Goal: Check status: Check status

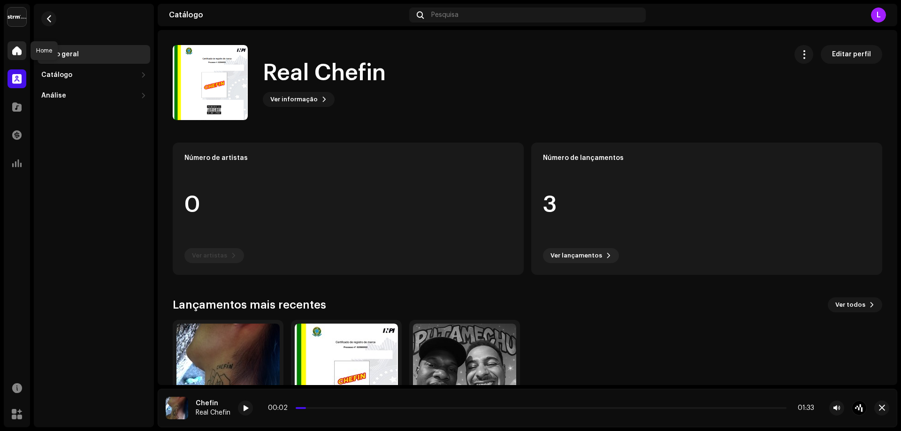
click at [22, 43] on div at bounding box center [17, 50] width 19 height 19
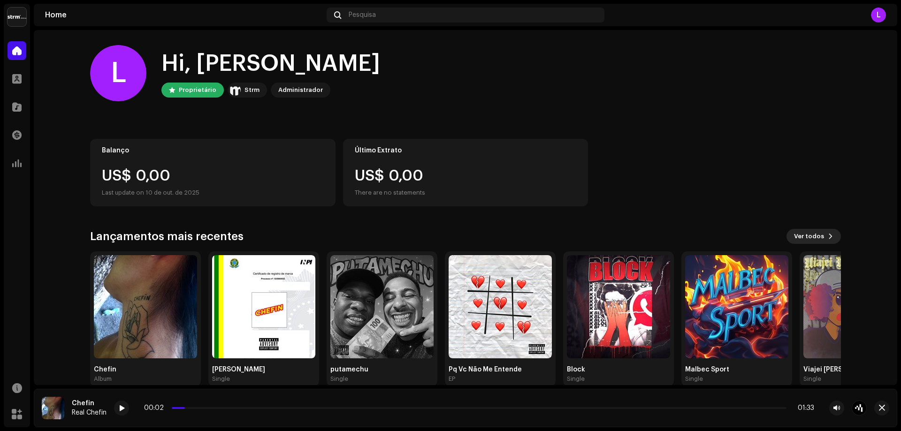
click at [815, 234] on span "Ver todos" at bounding box center [809, 236] width 30 height 19
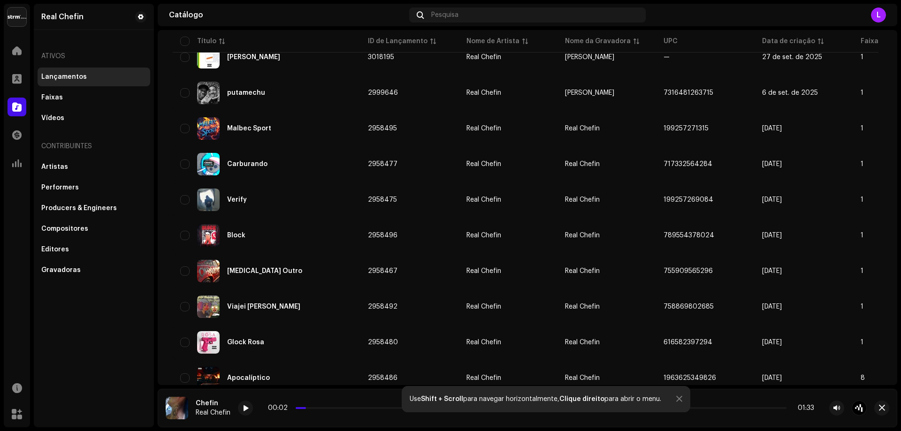
scroll to position [141, 0]
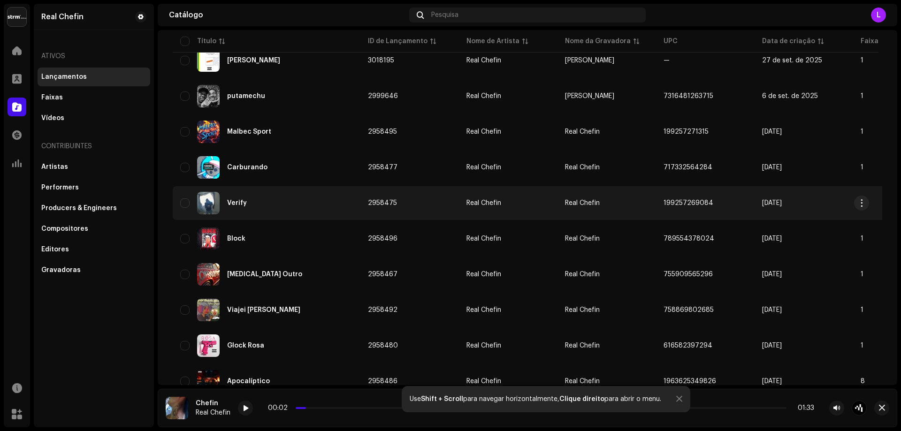
click at [347, 202] on div "Verify" at bounding box center [266, 203] width 173 height 23
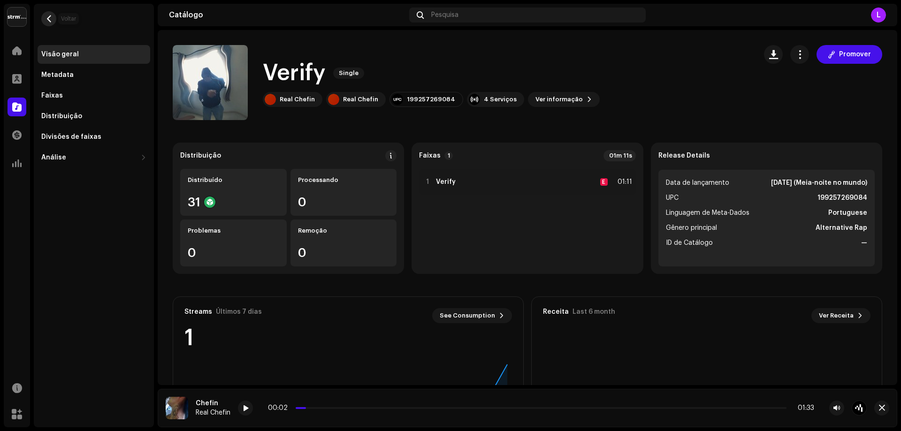
click at [46, 20] on span "button" at bounding box center [48, 19] width 7 height 8
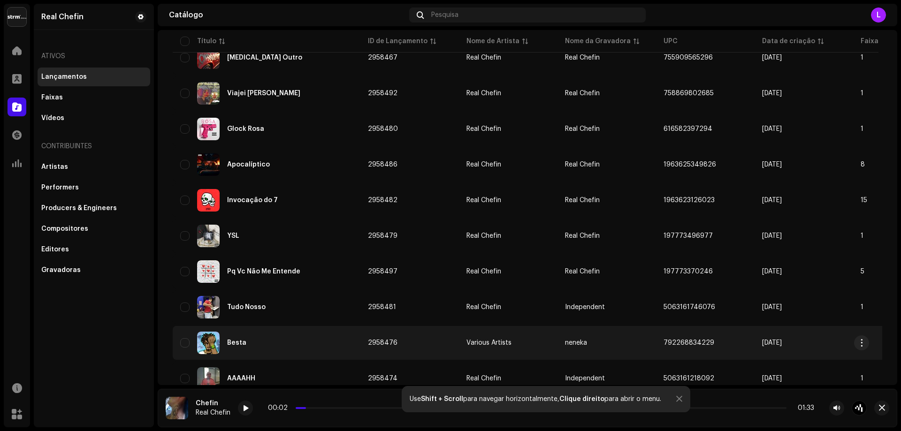
scroll to position [375, 0]
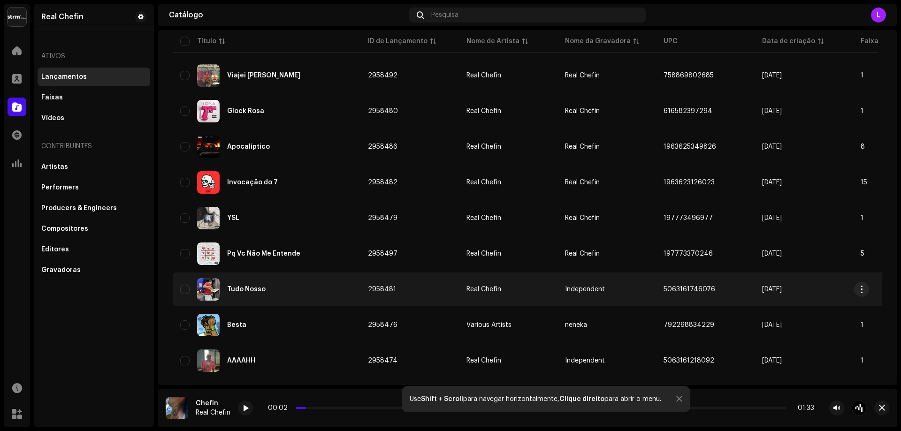
click at [258, 288] on div "Tudo Nosso" at bounding box center [246, 289] width 38 height 7
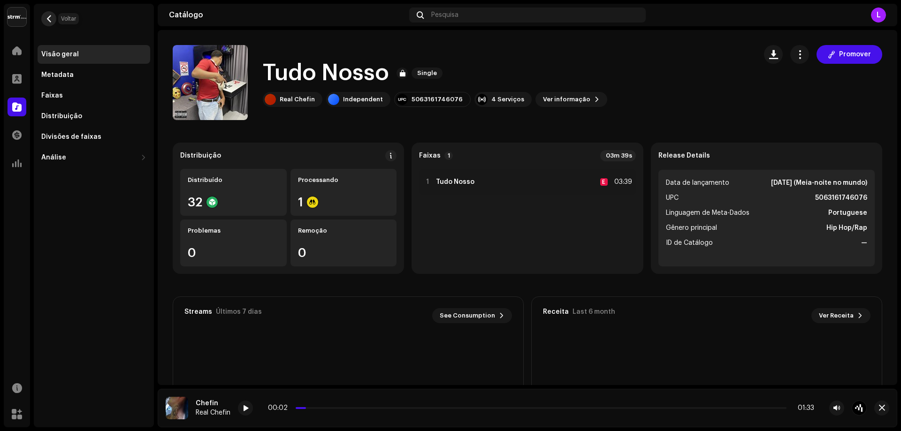
click at [44, 14] on button "button" at bounding box center [48, 18] width 15 height 15
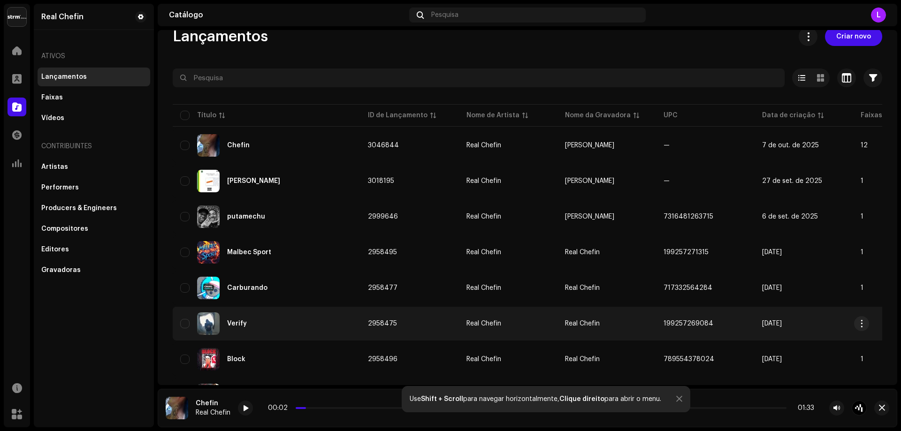
scroll to position [94, 0]
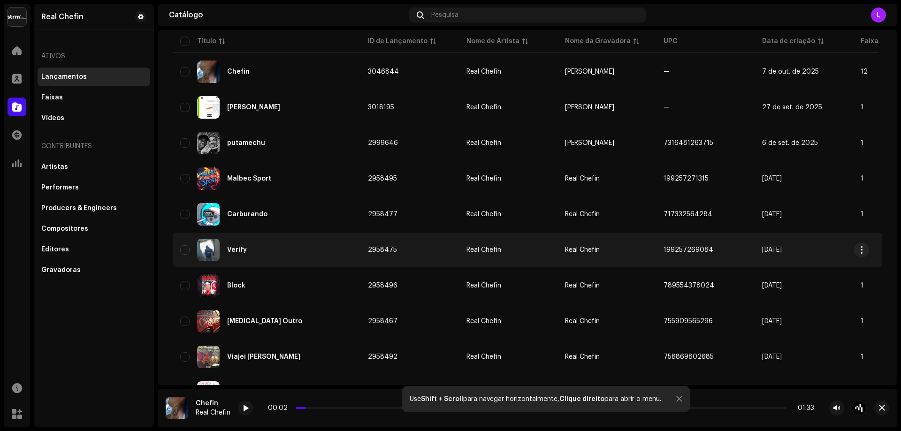
click at [259, 238] on td "Verify" at bounding box center [267, 250] width 188 height 34
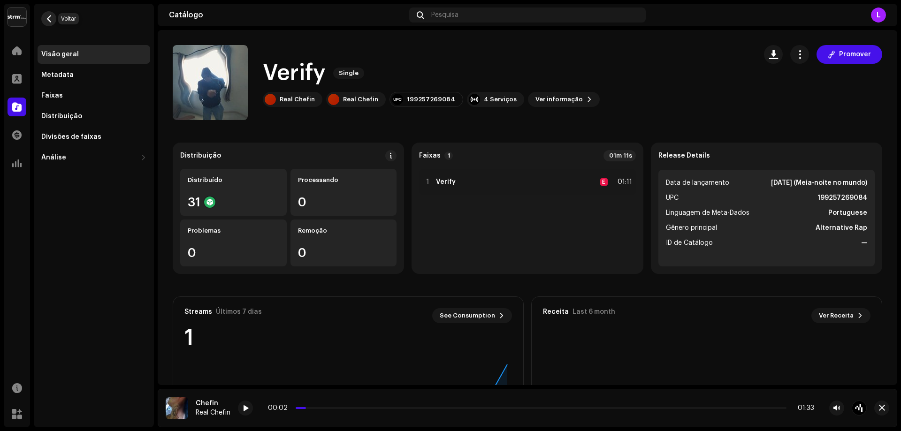
click at [52, 13] on button "button" at bounding box center [48, 18] width 15 height 15
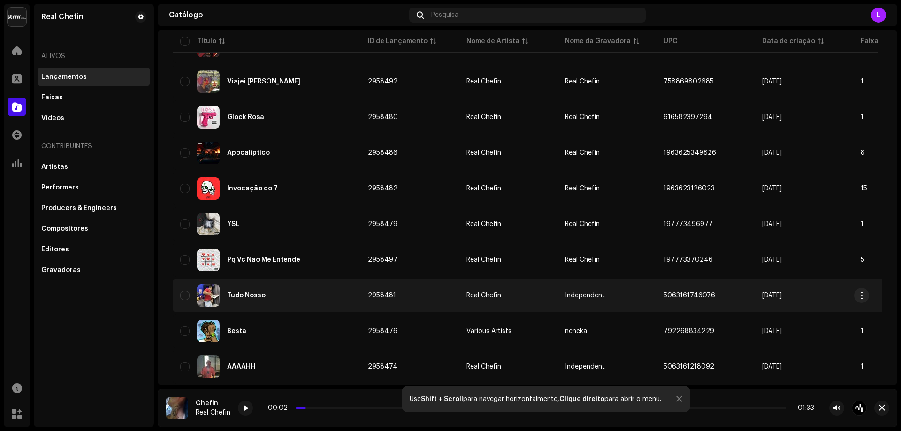
scroll to position [375, 0]
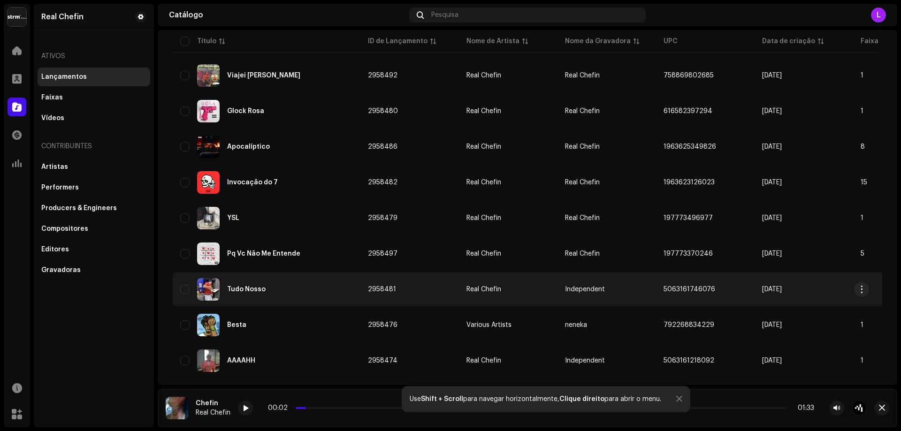
click at [258, 295] on div "Tudo Nosso" at bounding box center [266, 289] width 173 height 23
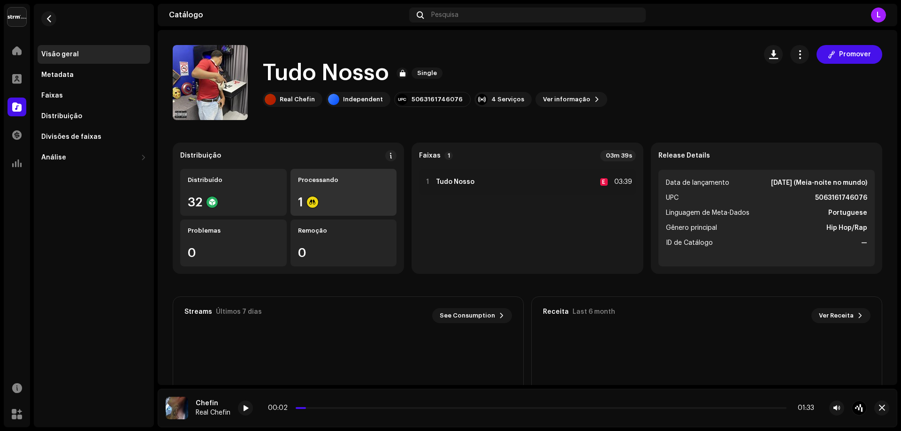
click at [327, 205] on div "1" at bounding box center [343, 202] width 91 height 12
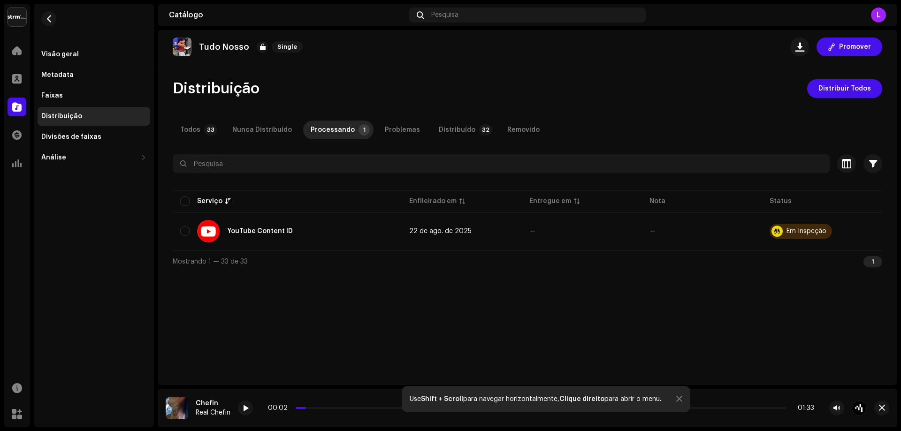
click at [58, 18] on re-m-nav-back at bounding box center [49, 24] width 23 height 41
click at [45, 20] on span "button" at bounding box center [48, 19] width 7 height 8
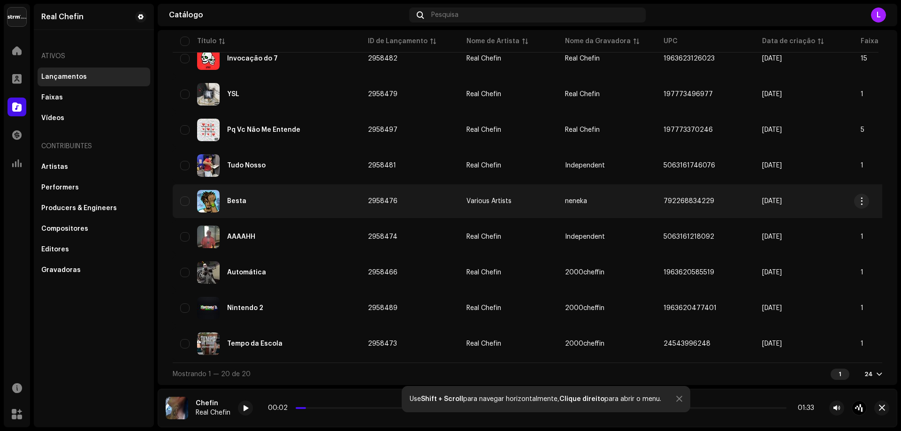
scroll to position [503, 0]
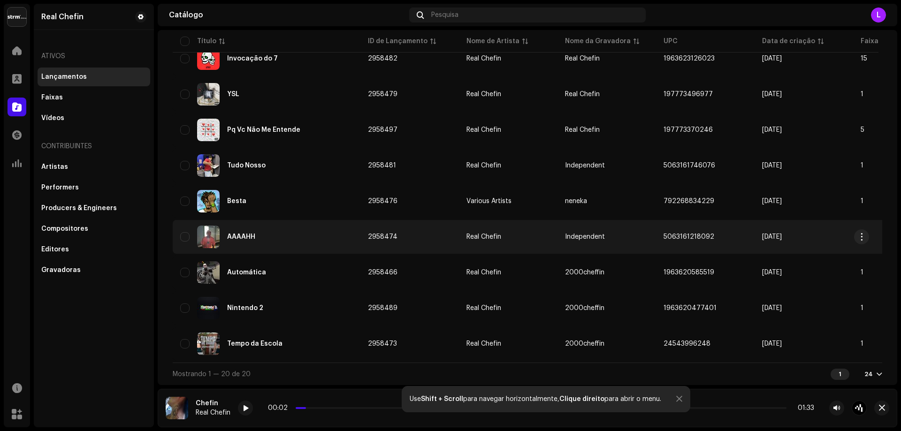
click at [256, 237] on div "AAAAHH" at bounding box center [266, 237] width 173 height 23
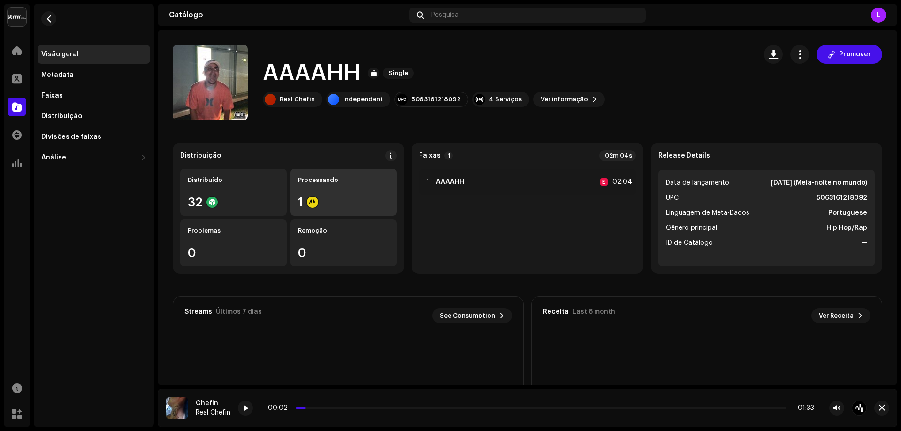
click at [319, 184] on div "Processando 1" at bounding box center [343, 192] width 106 height 47
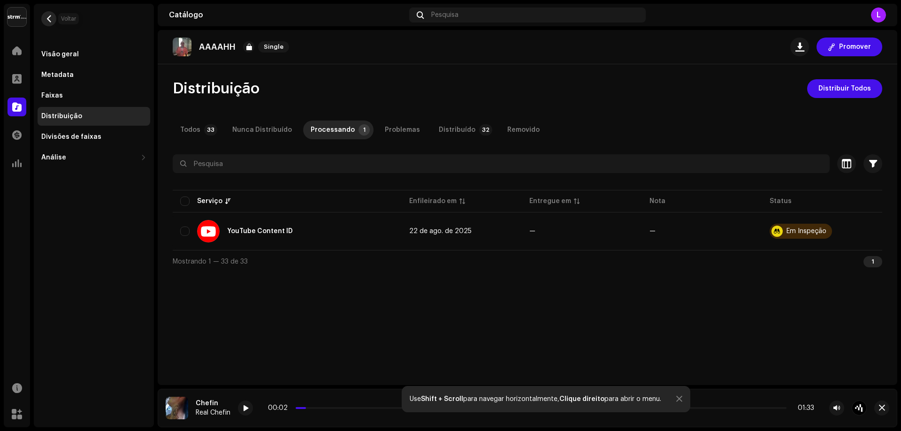
click at [53, 22] on button "button" at bounding box center [48, 18] width 15 height 15
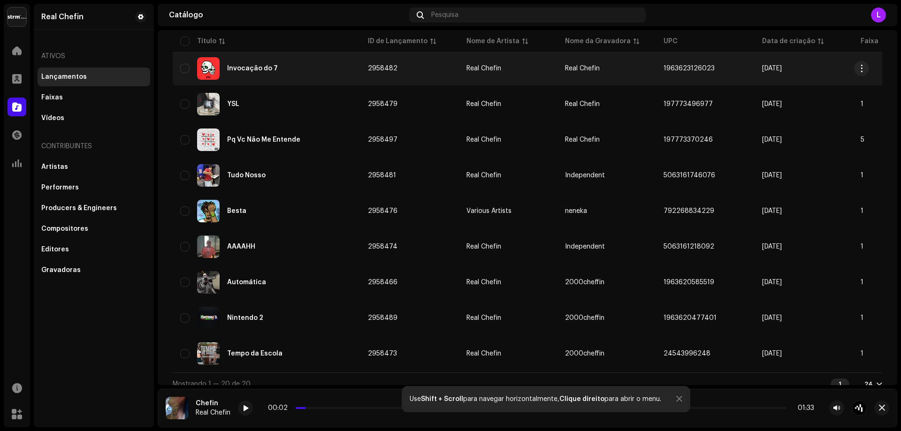
scroll to position [503, 0]
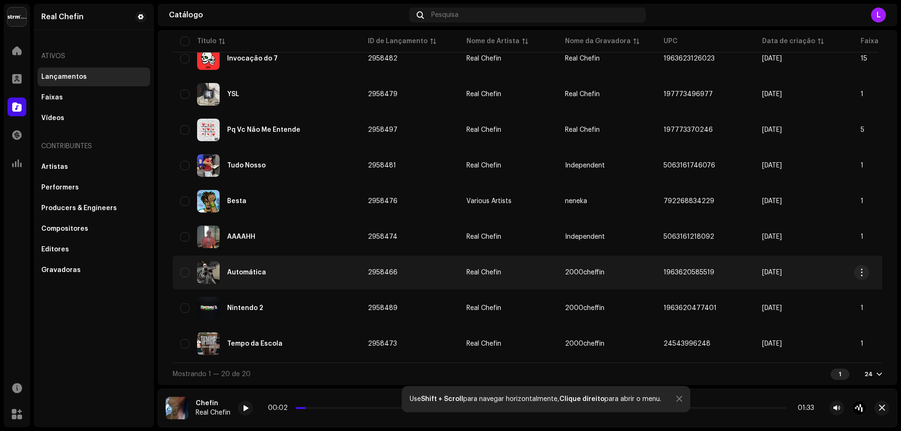
click at [281, 267] on div "Automática" at bounding box center [266, 272] width 173 height 23
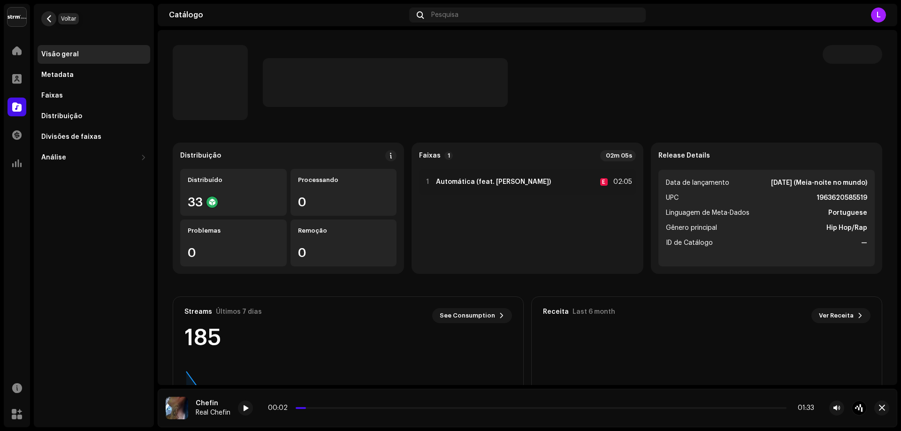
click at [52, 18] on span "button" at bounding box center [48, 19] width 7 height 8
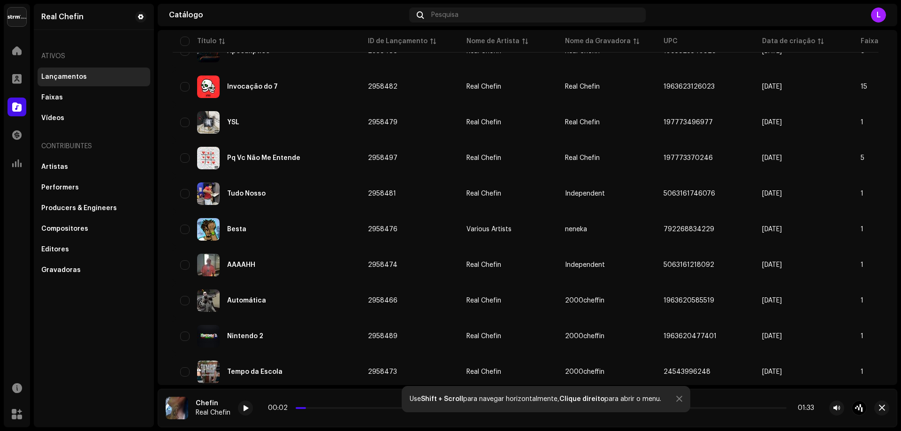
scroll to position [503, 0]
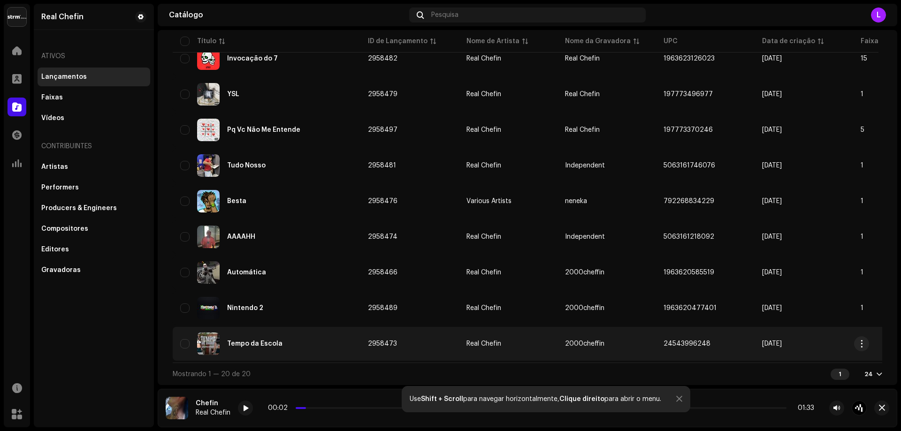
click at [267, 341] on div "Tempo da Escola" at bounding box center [254, 344] width 55 height 7
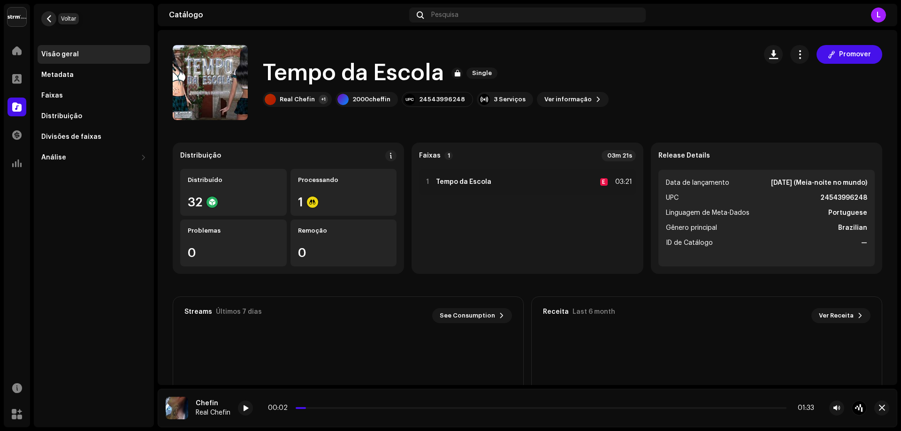
click at [51, 18] on span "button" at bounding box center [48, 19] width 7 height 8
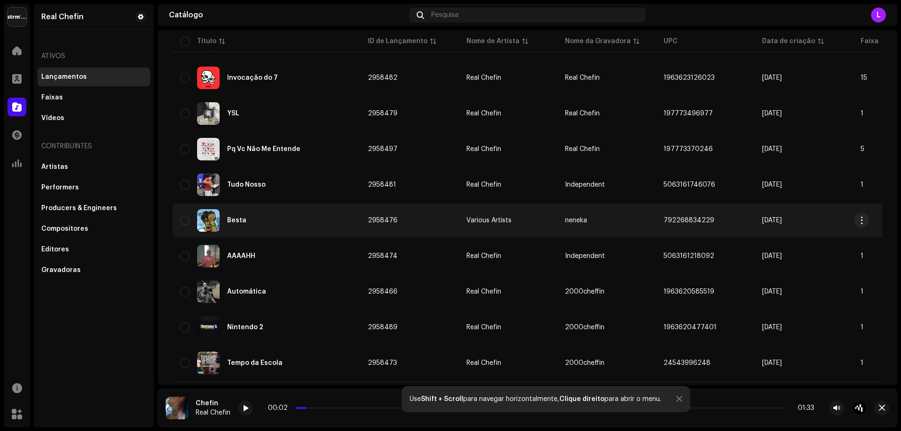
scroll to position [503, 0]
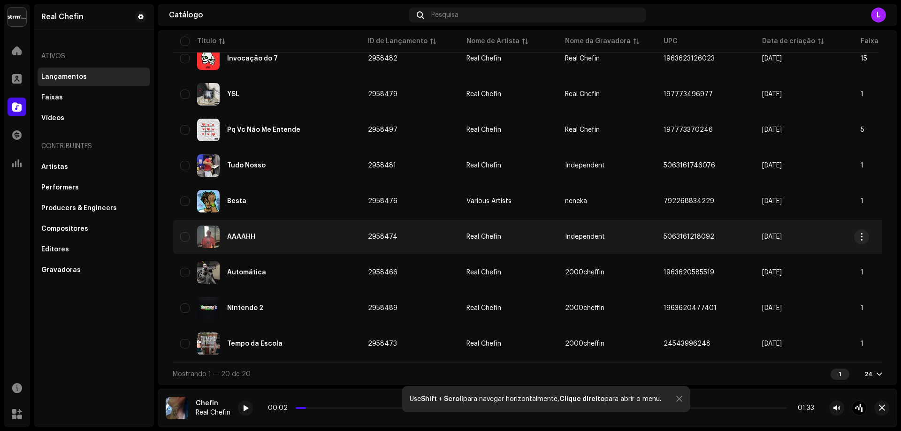
click at [289, 239] on div "AAAAHH" at bounding box center [266, 237] width 173 height 23
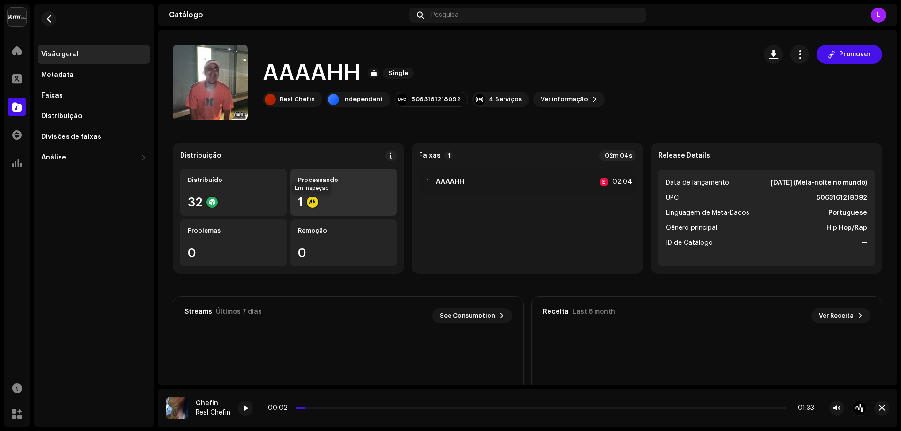
click at [311, 201] on div at bounding box center [312, 202] width 11 height 11
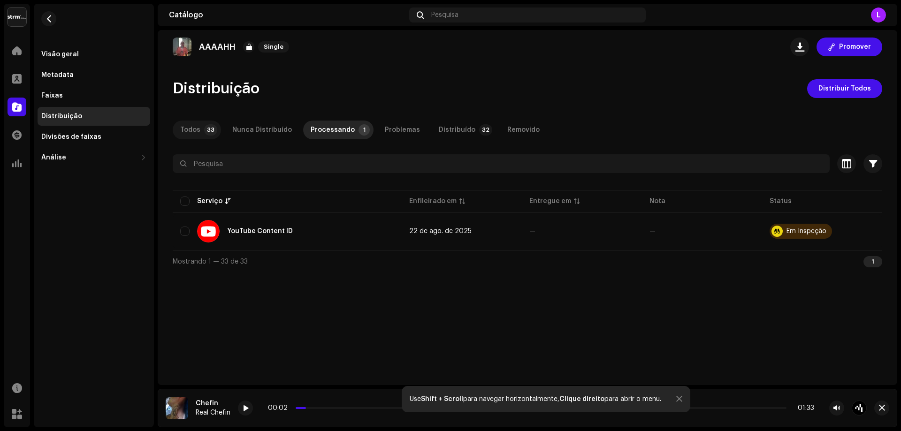
click at [196, 127] on div "Todos" at bounding box center [190, 130] width 20 height 19
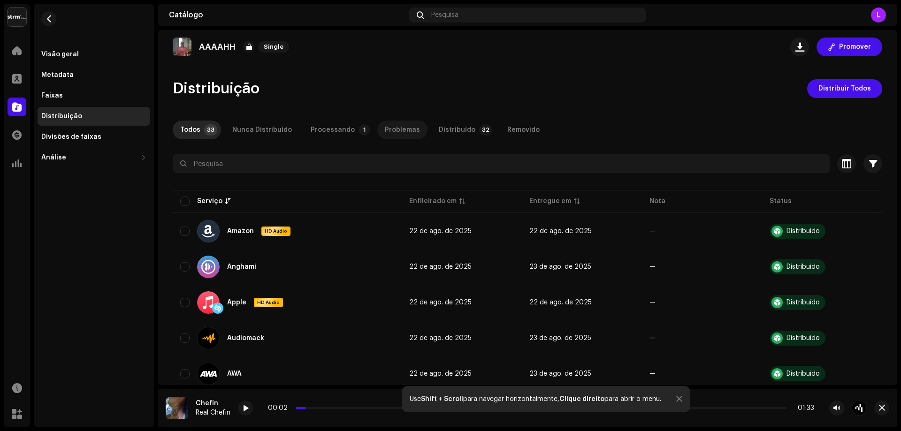
click at [394, 135] on div "Problemas" at bounding box center [402, 130] width 35 height 19
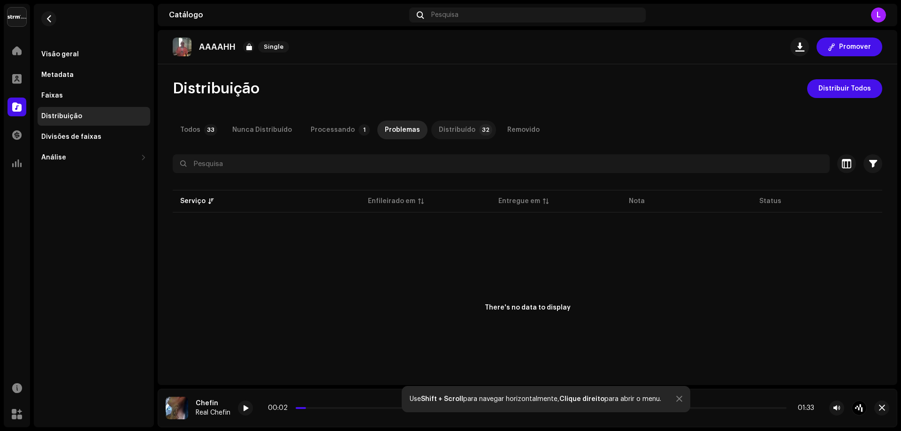
click at [446, 126] on div "Distribuído" at bounding box center [457, 130] width 37 height 19
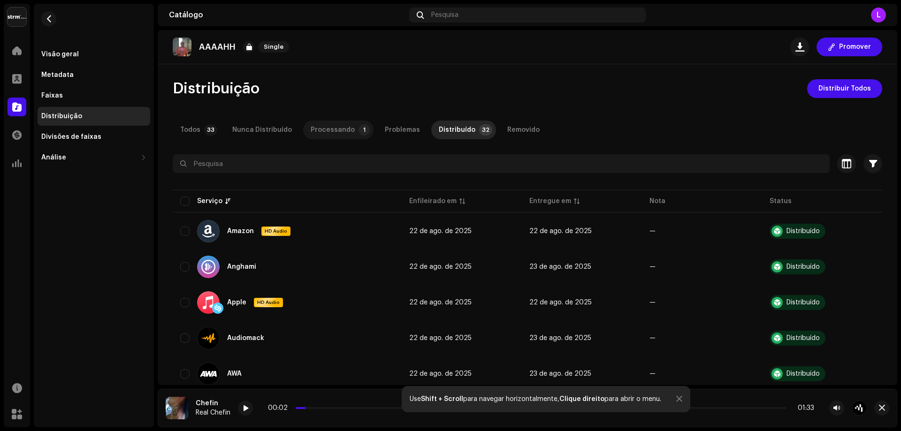
click at [340, 137] on div "Processando" at bounding box center [333, 130] width 44 height 19
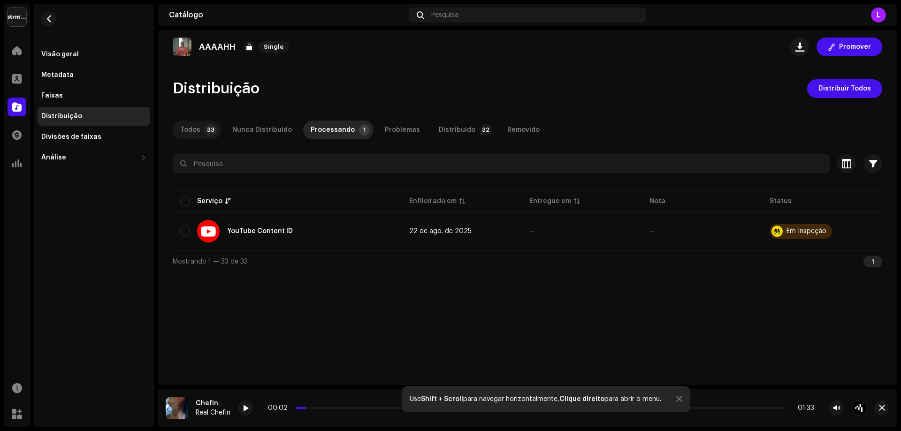
click at [202, 125] on p-tab "Todos 33" at bounding box center [197, 130] width 48 height 19
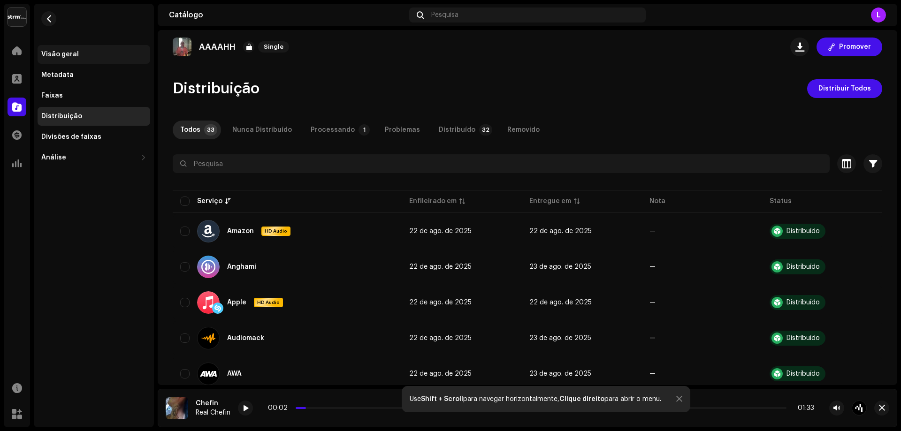
click at [70, 50] on div "Visão geral" at bounding box center [94, 54] width 113 height 19
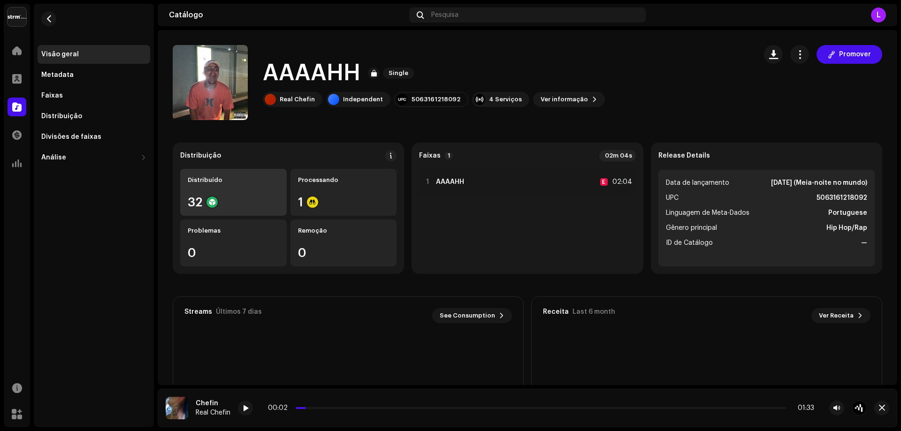
click at [237, 187] on div "Distribuído 32" at bounding box center [233, 192] width 106 height 47
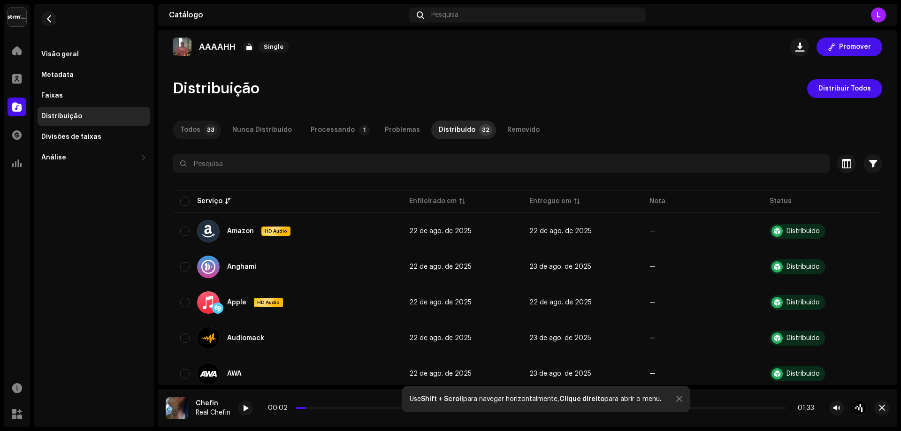
click at [189, 129] on div "Todos" at bounding box center [190, 130] width 20 height 19
click at [329, 131] on div "Processando" at bounding box center [333, 130] width 44 height 19
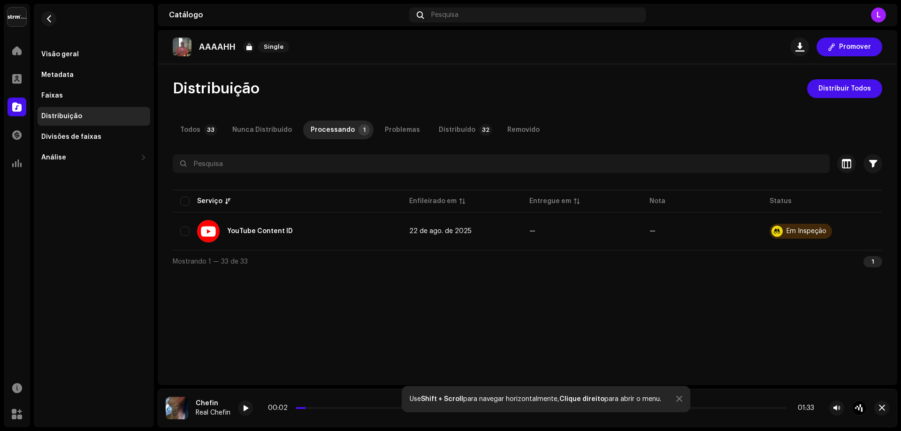
click at [601, 296] on div "AAAAHH Single Promover Distribuição Distribuir Todos Todos 33 Nunca Distribuído…" at bounding box center [527, 207] width 739 height 355
click at [49, 22] on span "button" at bounding box center [48, 19] width 7 height 8
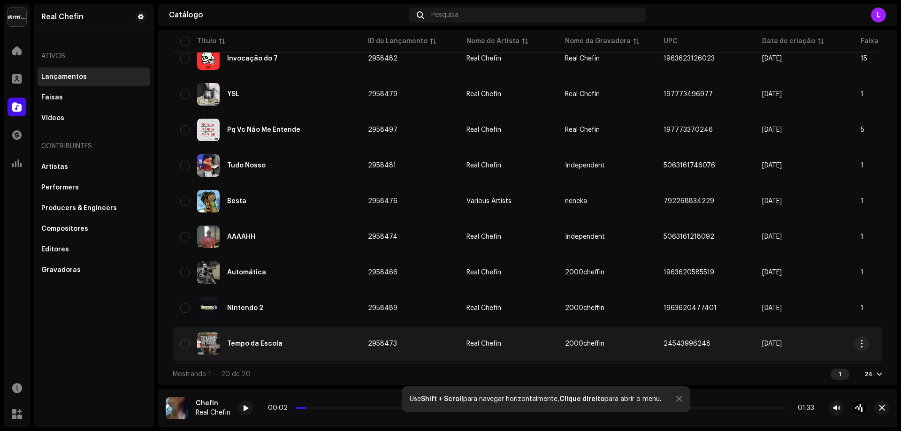
click at [279, 341] on div "Tempo da Escola" at bounding box center [254, 344] width 55 height 7
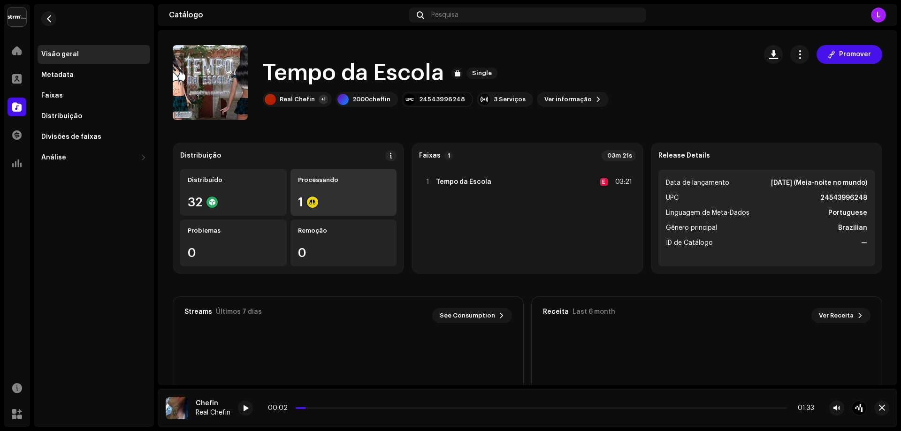
click at [340, 196] on div "Processando 1" at bounding box center [343, 192] width 106 height 47
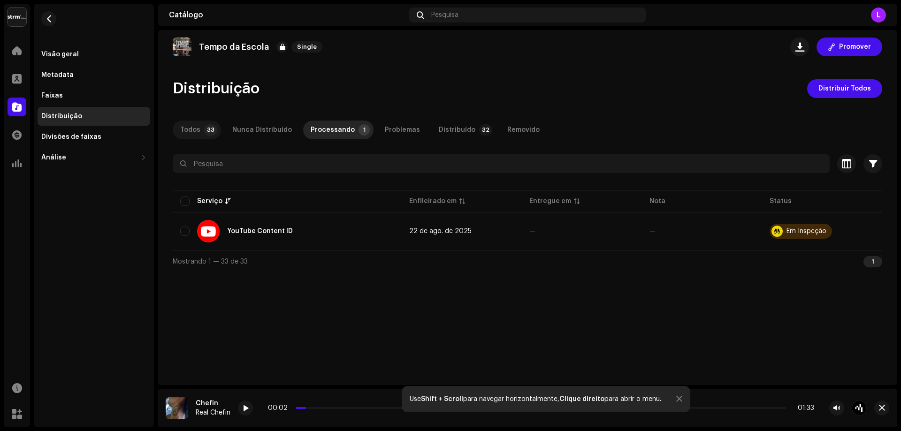
click at [191, 125] on div "Todos" at bounding box center [190, 130] width 20 height 19
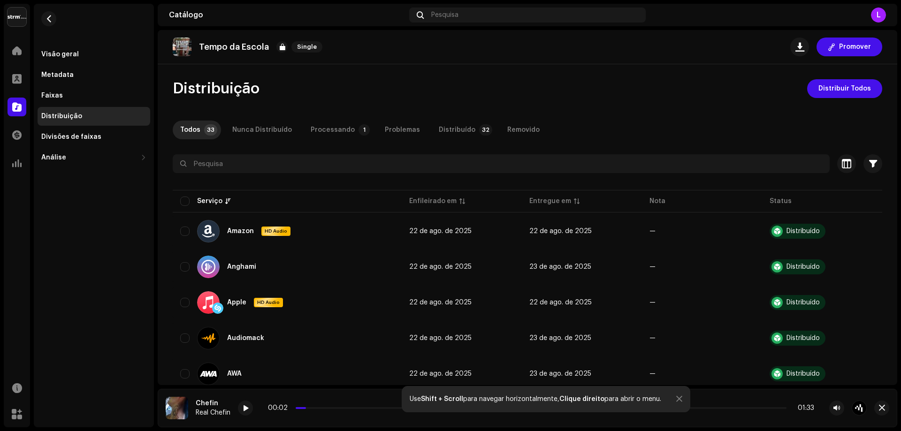
click at [19, 63] on div "Home" at bounding box center [17, 51] width 26 height 26
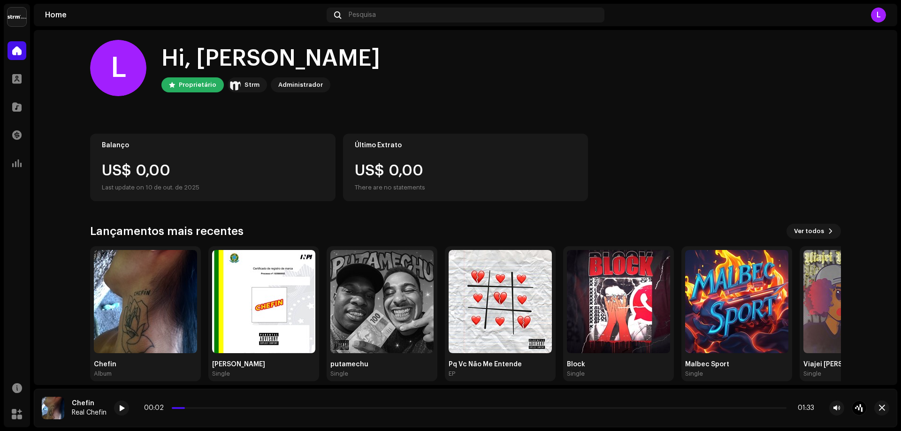
scroll to position [16, 0]
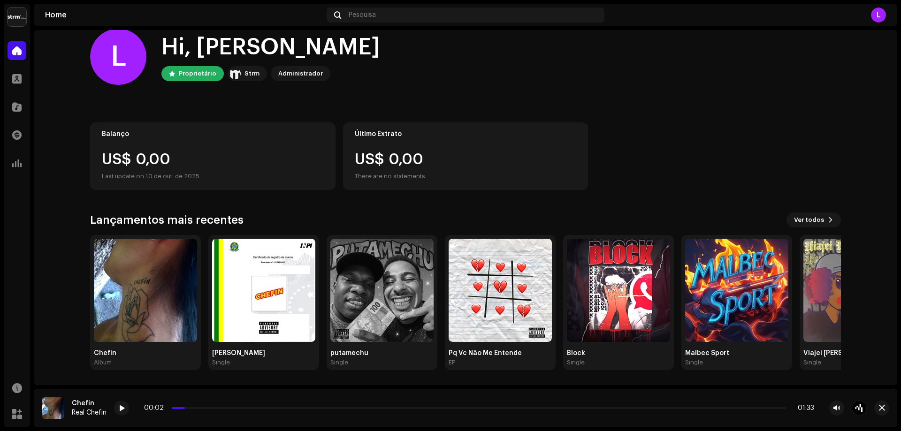
click at [11, 92] on div "Home Perfil Catálogo Transações Análise" at bounding box center [17, 107] width 26 height 139
click at [14, 98] on div at bounding box center [17, 107] width 19 height 19
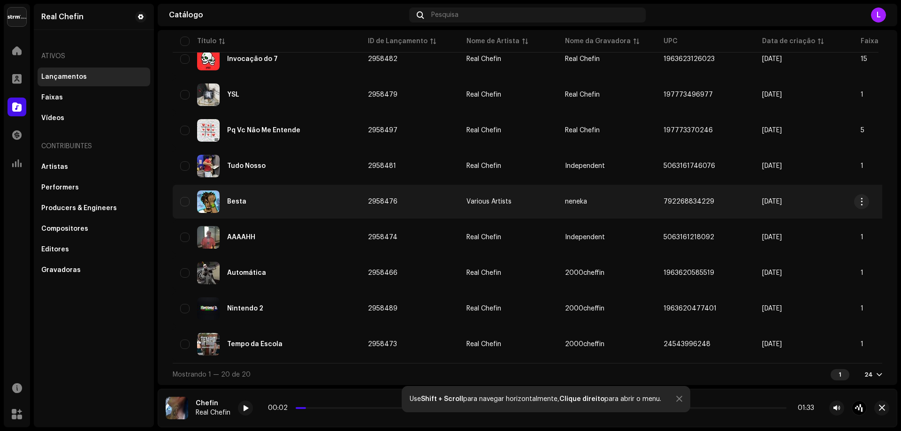
scroll to position [503, 0]
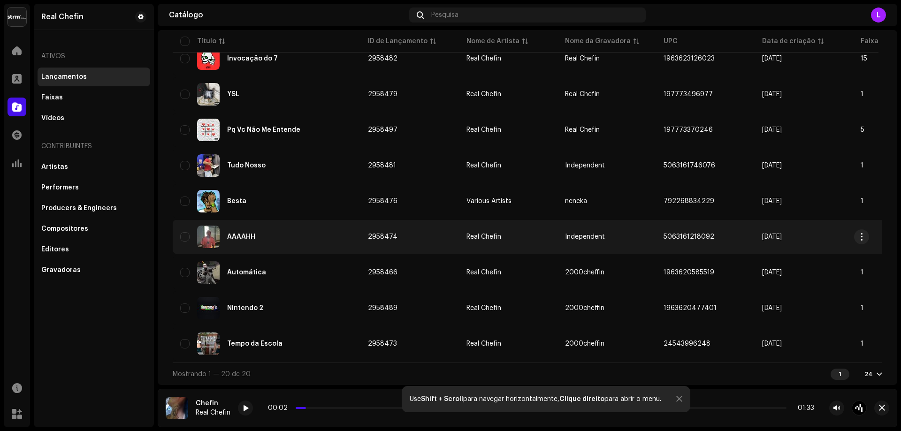
drag, startPoint x: 416, startPoint y: 229, endPoint x: 363, endPoint y: 227, distance: 53.1
click at [363, 227] on td "2958474" at bounding box center [409, 237] width 98 height 34
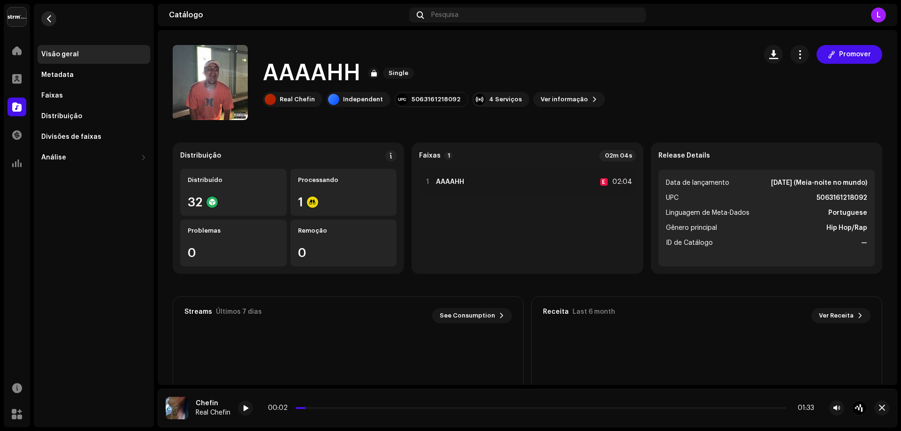
click at [44, 13] on button "button" at bounding box center [48, 18] width 15 height 15
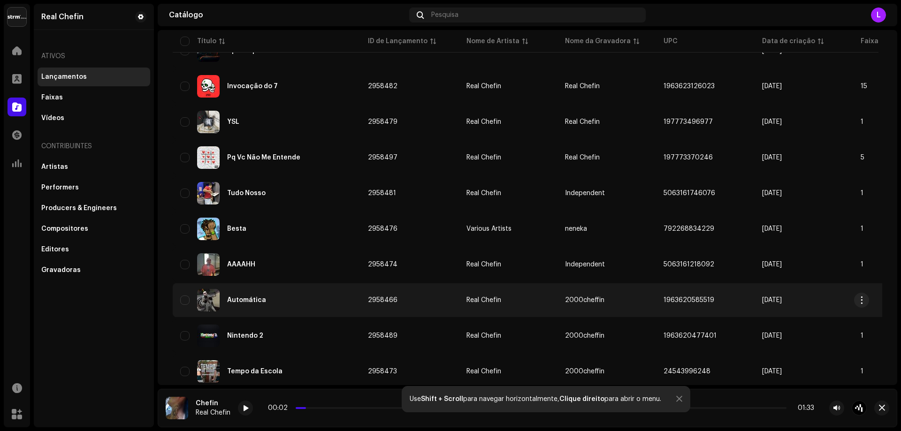
scroll to position [503, 0]
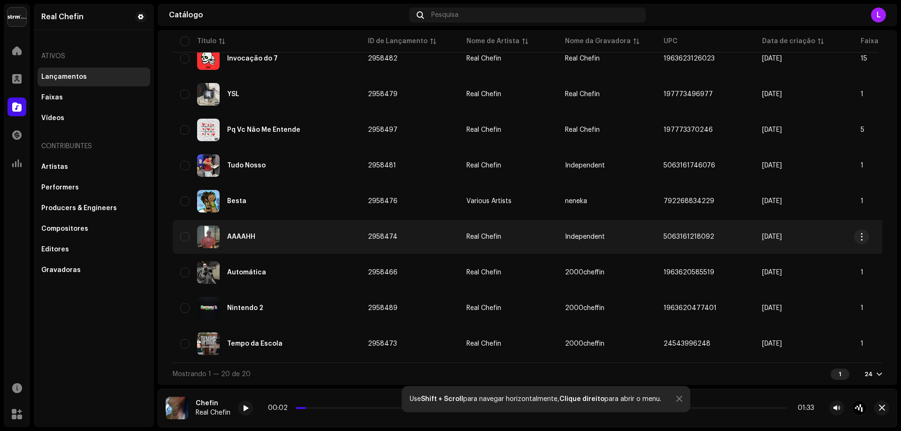
drag, startPoint x: 402, startPoint y: 233, endPoint x: 369, endPoint y: 236, distance: 33.4
click at [369, 236] on td "2958474" at bounding box center [409, 237] width 98 height 34
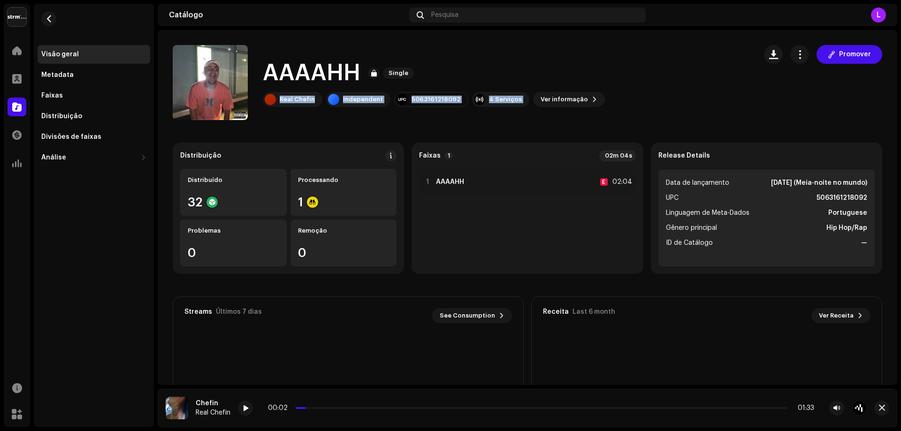
click at [582, 91] on div "AAAAHH Single Real Chefin Independent 5063161218092 4 Serviços Ver informação P…" at bounding box center [434, 82] width 342 height 49
click at [578, 97] on button "Ver informação" at bounding box center [569, 99] width 72 height 15
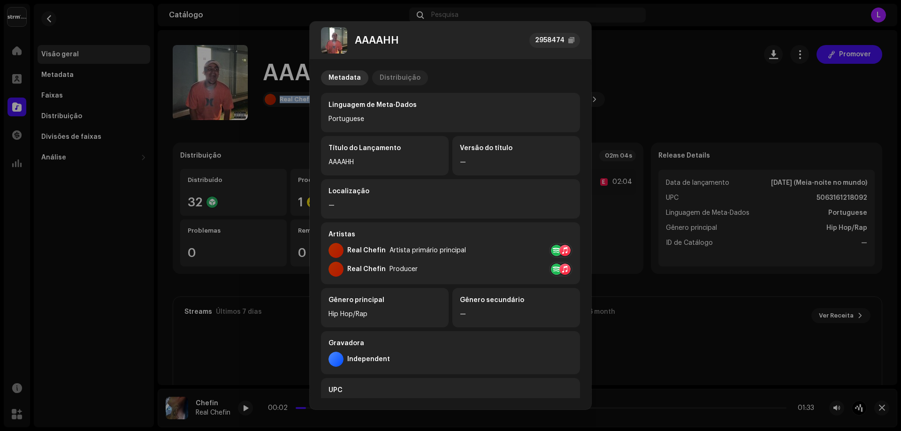
click at [400, 76] on div "Distribuição" at bounding box center [399, 77] width 41 height 15
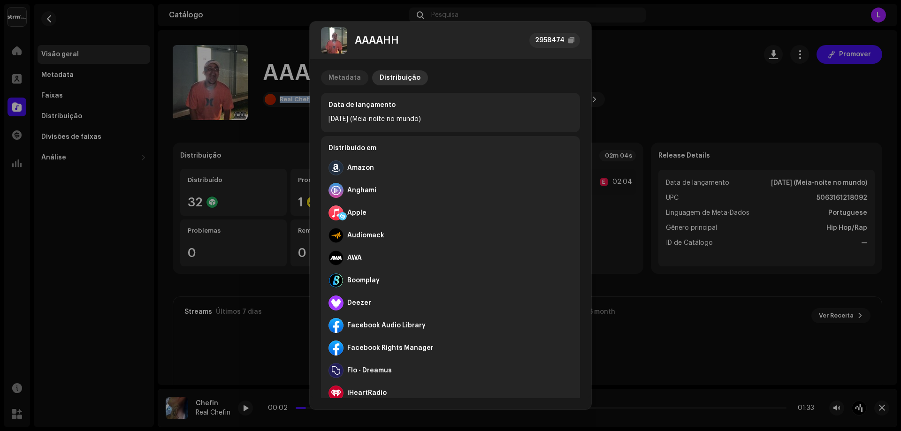
click at [355, 73] on div "Metadata" at bounding box center [344, 77] width 32 height 15
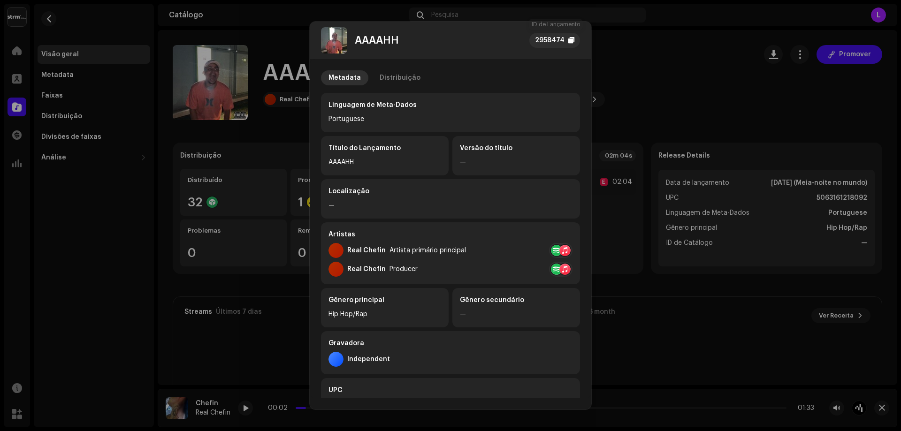
click at [565, 44] on div "2958474" at bounding box center [554, 40] width 51 height 15
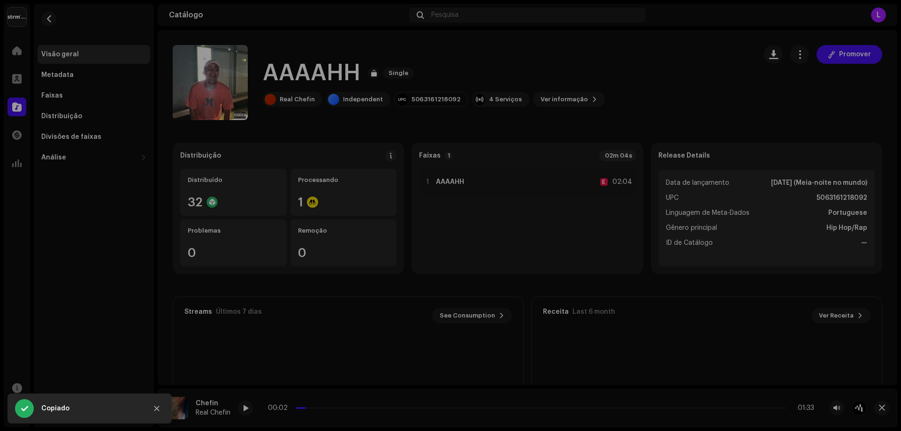
click at [269, 45] on div "AAAAHH 2958474 Metadata Distribuição Linguagem de Meta-Dados Portuguese Título …" at bounding box center [450, 215] width 901 height 431
